Goal: Task Accomplishment & Management: Manage account settings

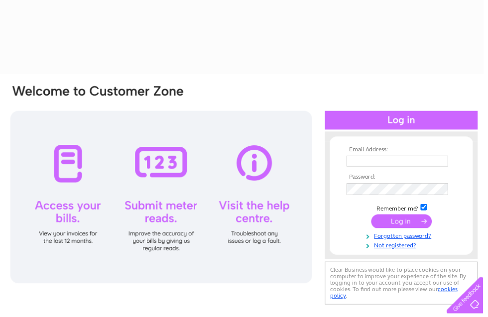
click at [363, 165] on input "text" at bounding box center [401, 162] width 103 height 11
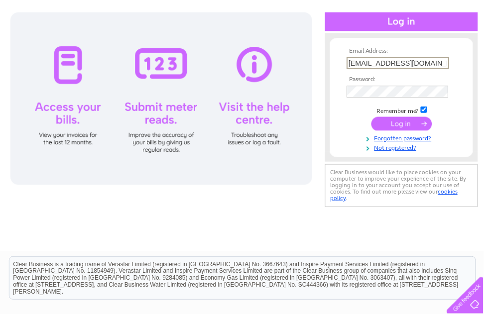
type input "Mandballen@me.com"
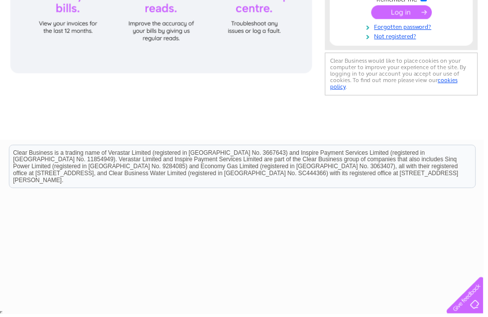
scroll to position [201, 0]
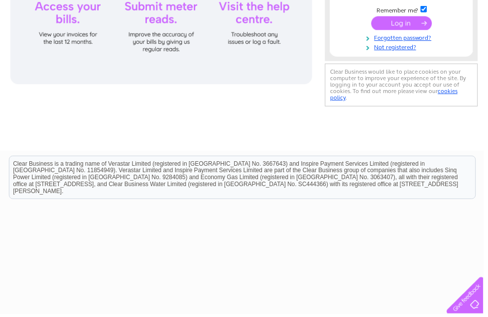
click at [431, 10] on input "checkbox" at bounding box center [428, 9] width 6 height 6
checkbox input "false"
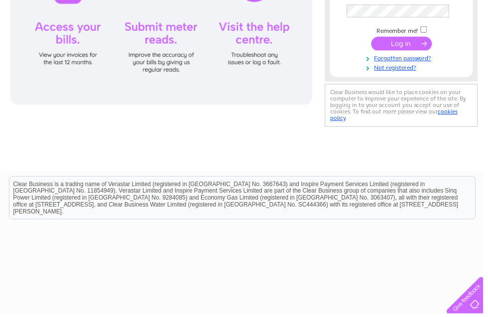
click at [416, 25] on td at bounding box center [406, 22] width 116 height 5
click at [420, 50] on input "submit" at bounding box center [405, 43] width 61 height 14
click at [413, 36] on input "submit" at bounding box center [405, 43] width 61 height 14
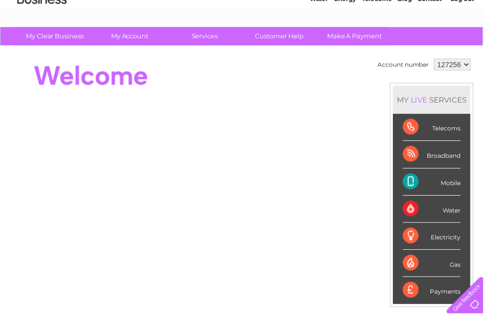
scroll to position [26, 0]
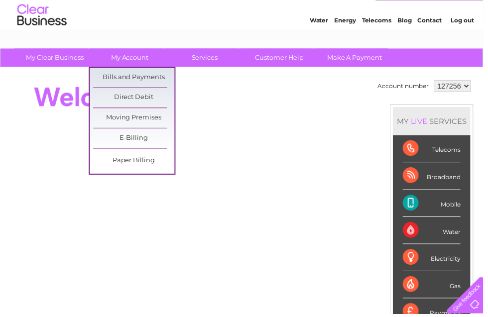
click at [149, 78] on link "Bills and Payments" at bounding box center [135, 78] width 82 height 20
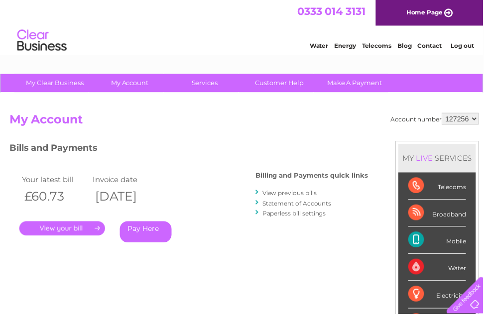
click at [76, 237] on link "." at bounding box center [62, 231] width 87 height 14
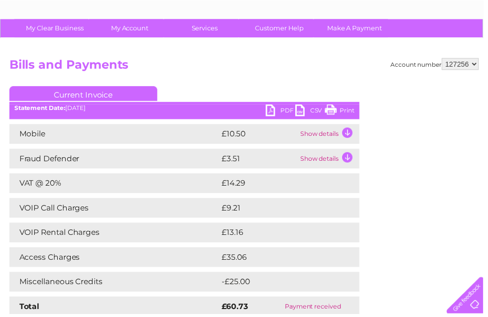
scroll to position [55, 0]
